Goal: Consume media (video, audio)

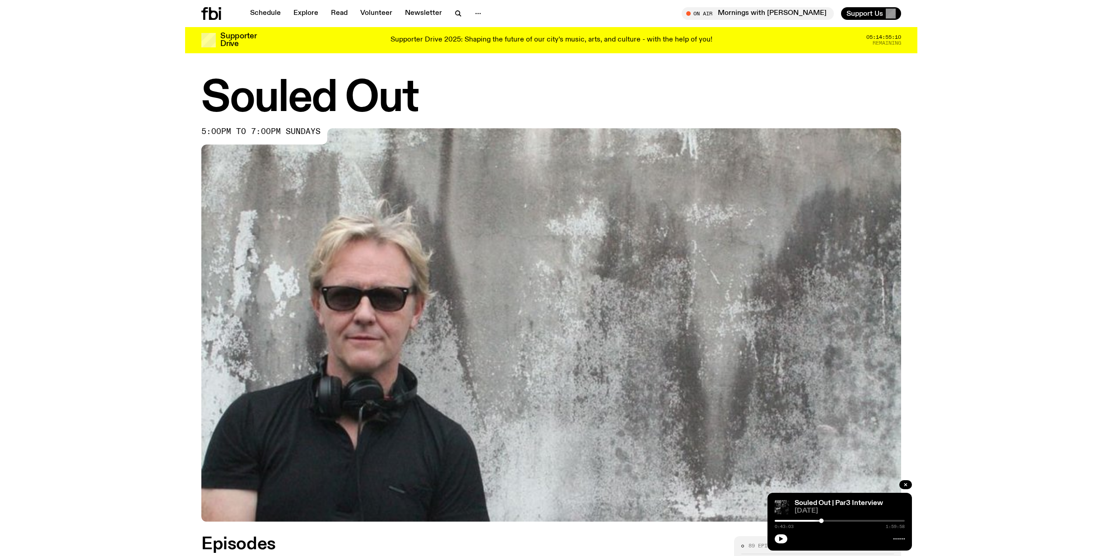
scroll to position [488, 0]
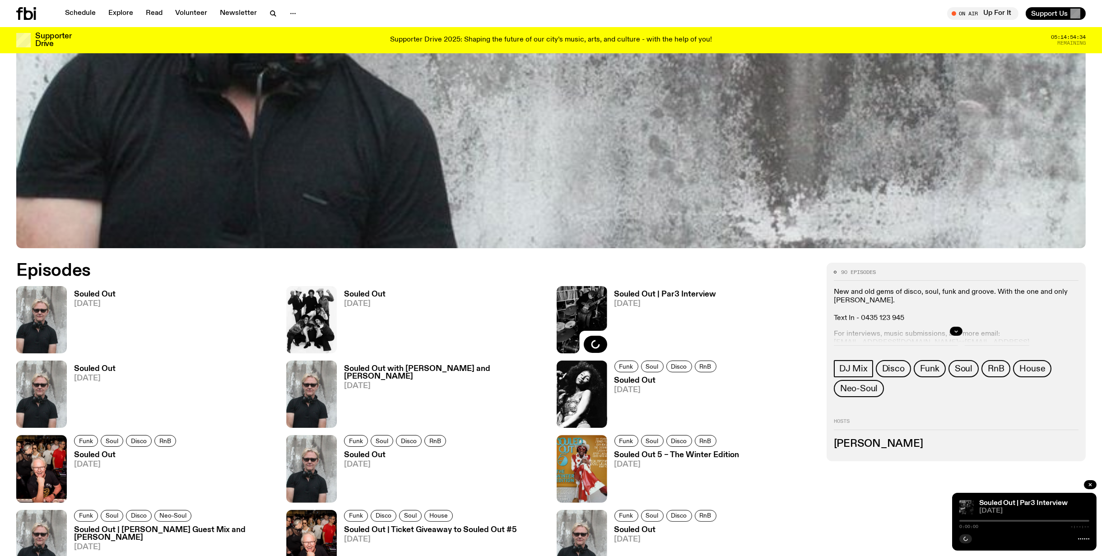
scroll to position [482, 0]
click at [92, 300] on span "[DATE]" at bounding box center [95, 304] width 42 height 8
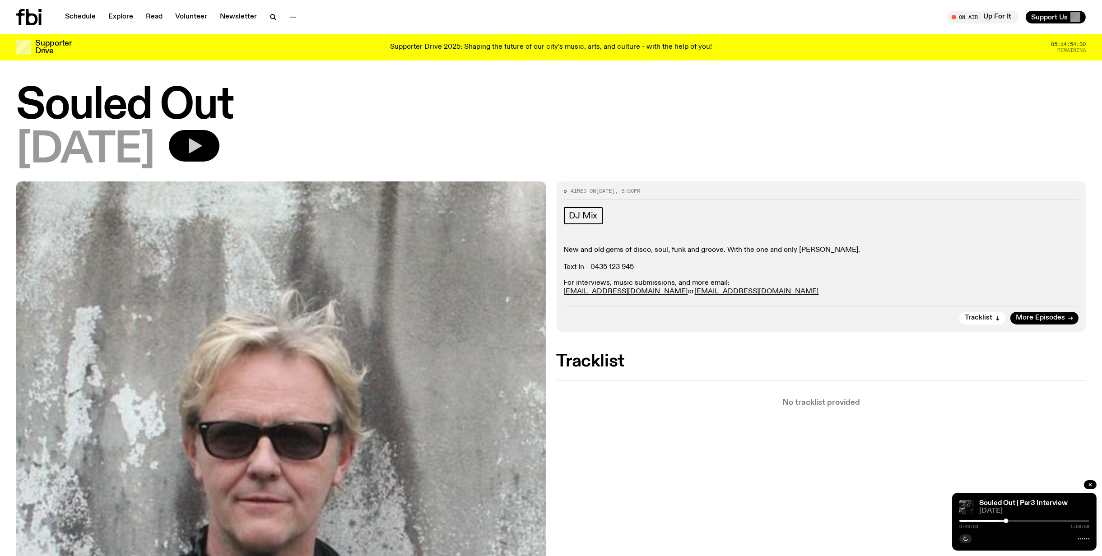
click at [203, 138] on icon "button" at bounding box center [194, 146] width 18 height 18
click at [970, 542] on button "button" at bounding box center [965, 538] width 13 height 9
